Goal: Information Seeking & Learning: Learn about a topic

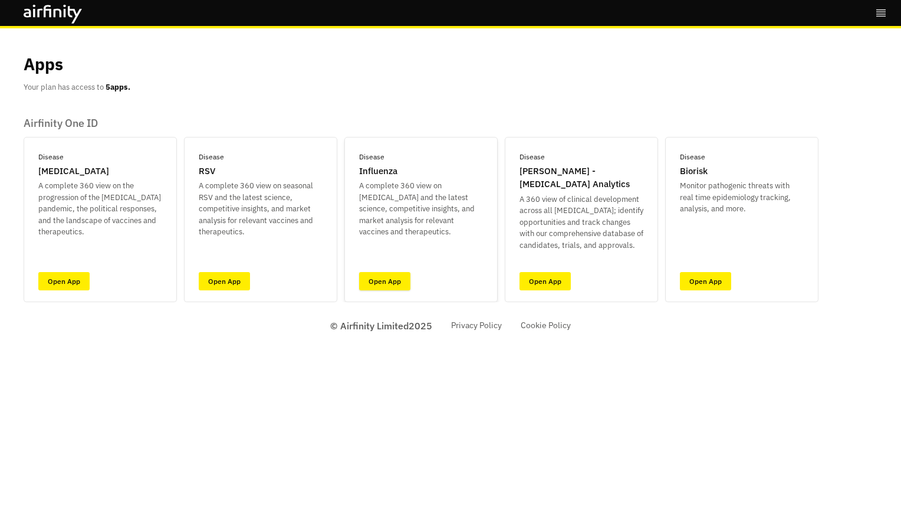
click at [368, 276] on link "Open App" at bounding box center [384, 281] width 51 height 18
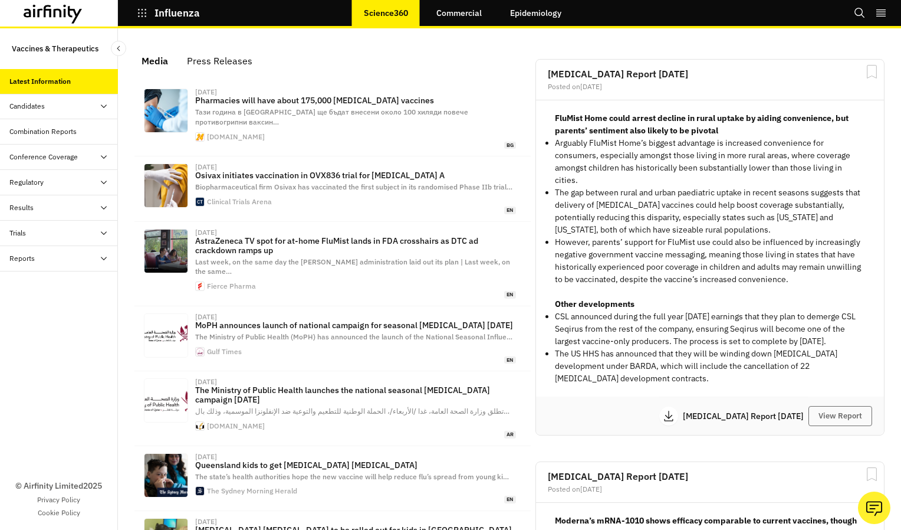
scroll to position [758, 344]
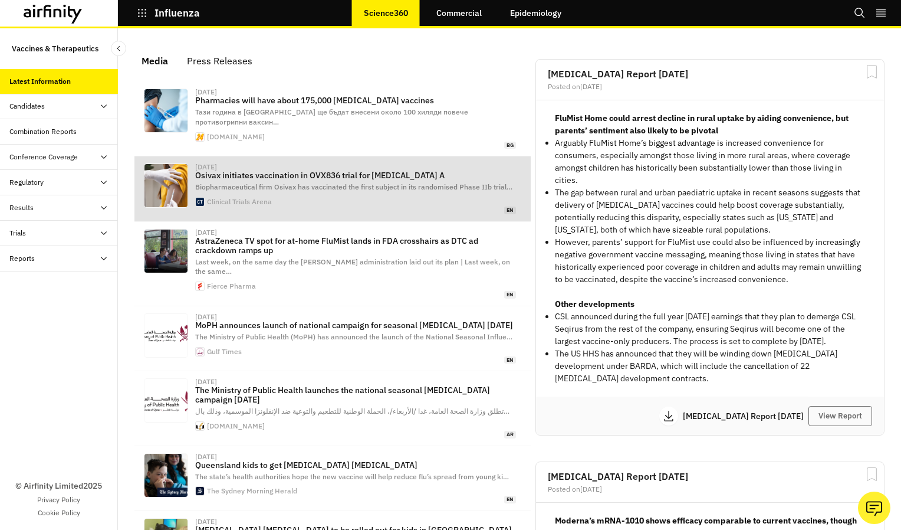
click at [367, 213] on div "[DATE] Osivax initiates vaccination in OVX836 trial for [MEDICAL_DATA] A Biopha…" at bounding box center [355, 188] width 321 height 50
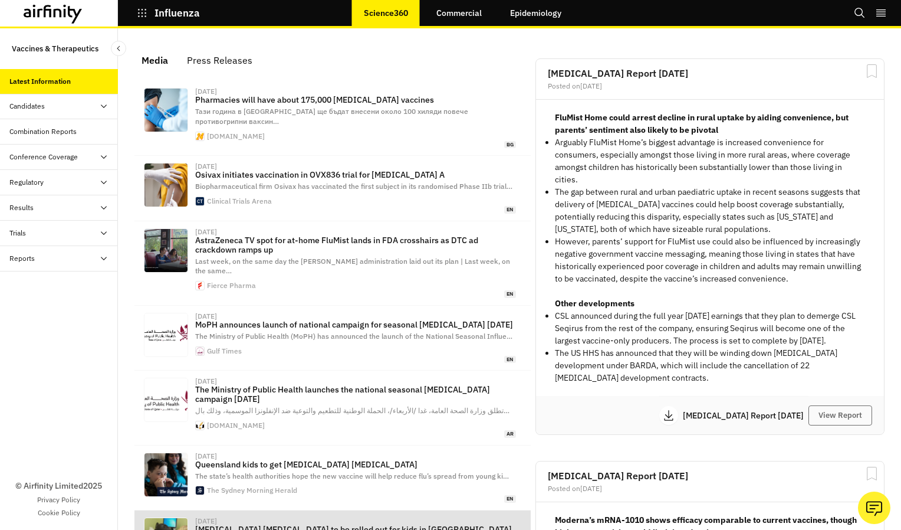
scroll to position [0, 0]
